Goal: Find specific page/section: Find specific page/section

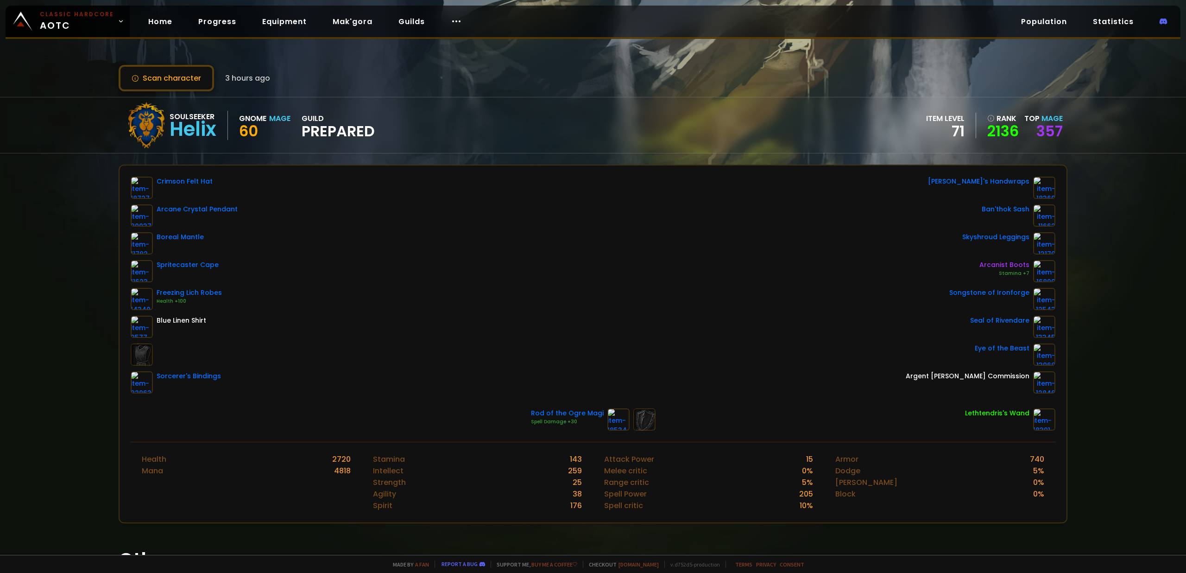
click at [948, 127] on div "71" at bounding box center [945, 131] width 38 height 14
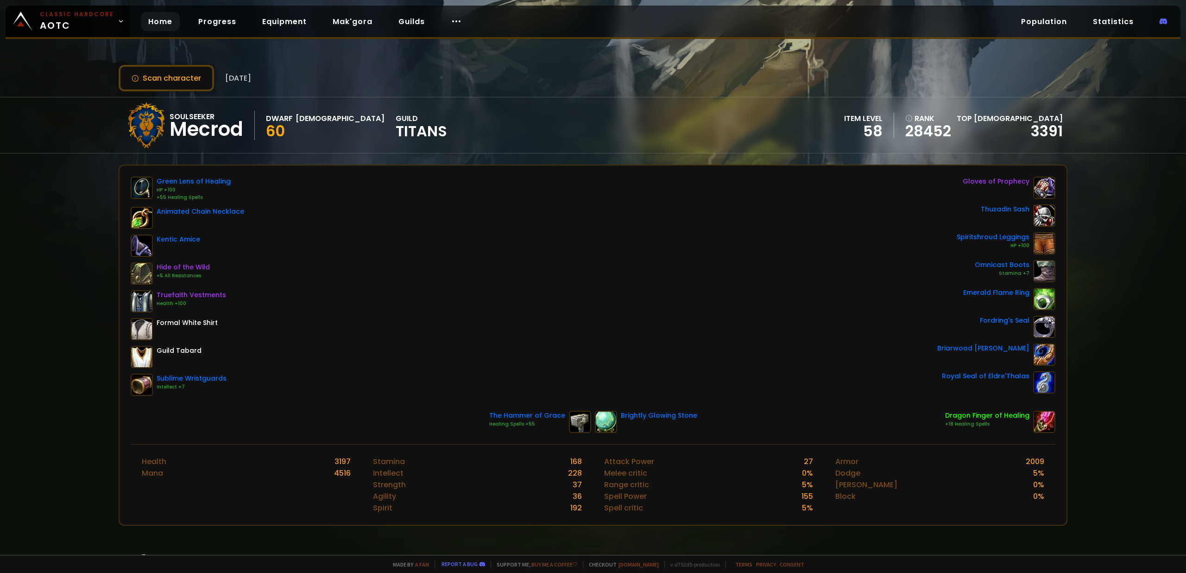
click at [154, 21] on link "Home" at bounding box center [160, 21] width 39 height 19
